Goal: Find specific page/section: Find specific page/section

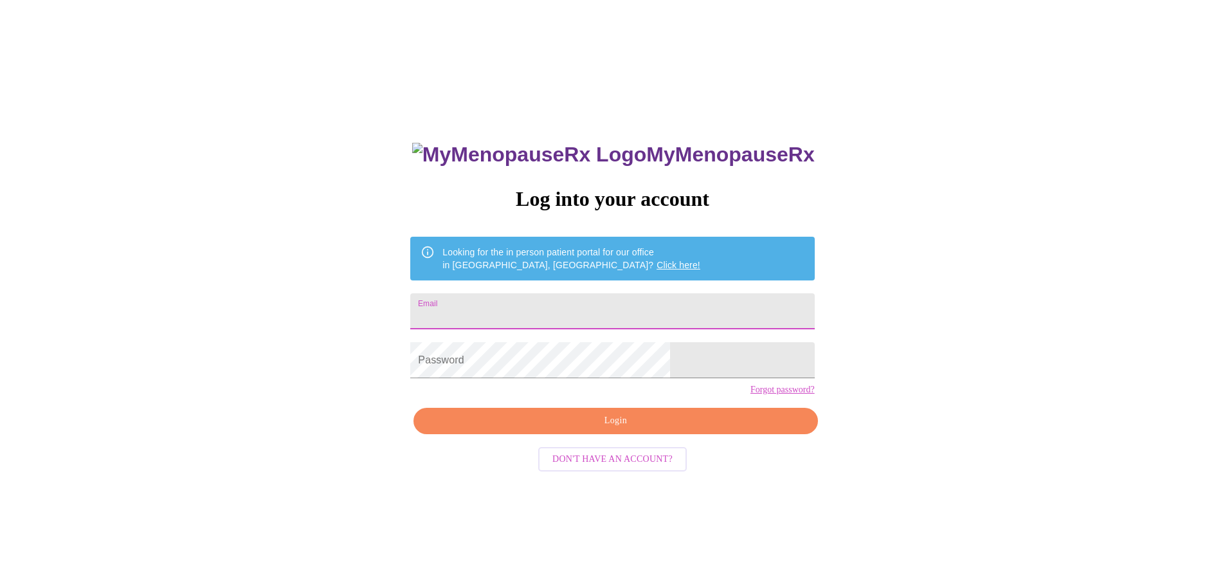
click at [511, 303] on input "Email" at bounding box center [612, 311] width 404 height 36
type input "[EMAIL_ADDRESS][DOMAIN_NAME]"
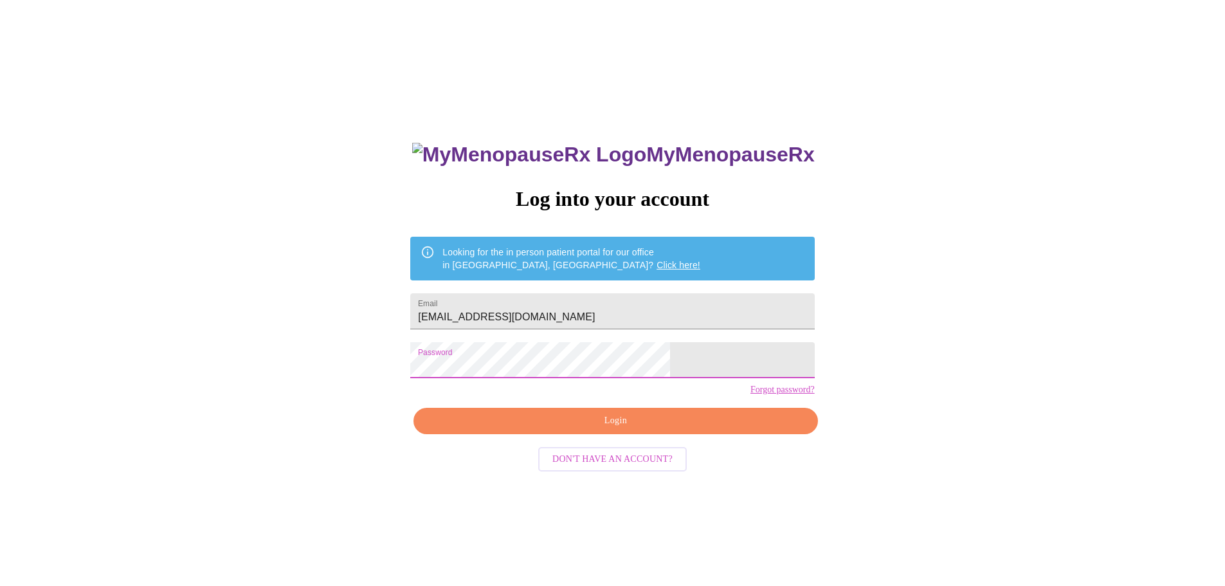
click at [676, 429] on span "Login" at bounding box center [615, 421] width 374 height 16
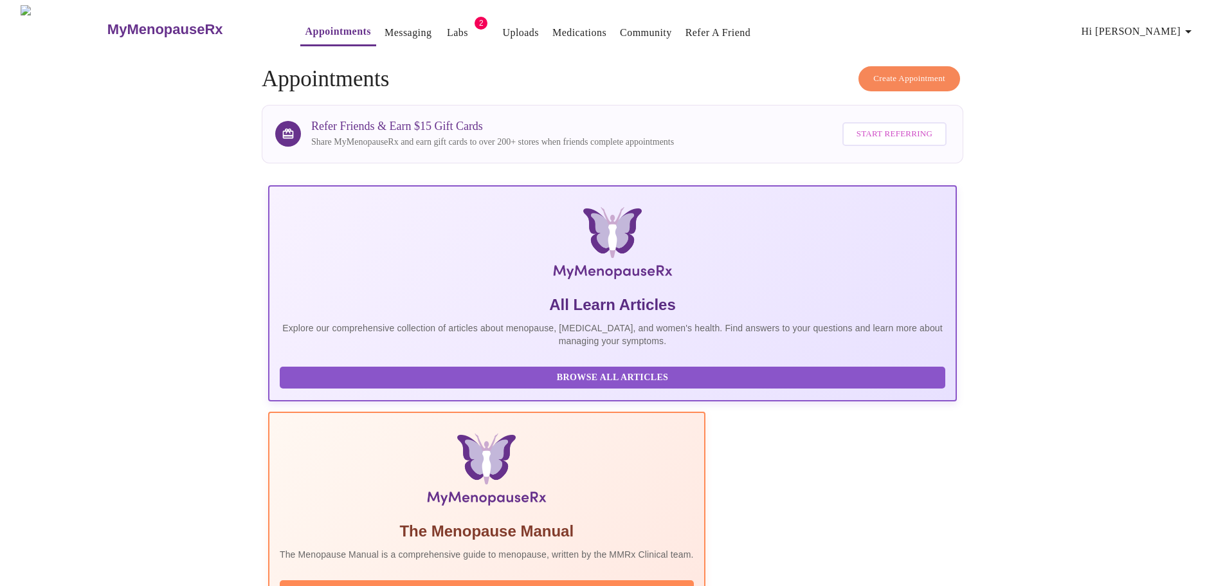
click at [447, 24] on link "Labs" at bounding box center [457, 33] width 21 height 18
